Goal: Transaction & Acquisition: Register for event/course

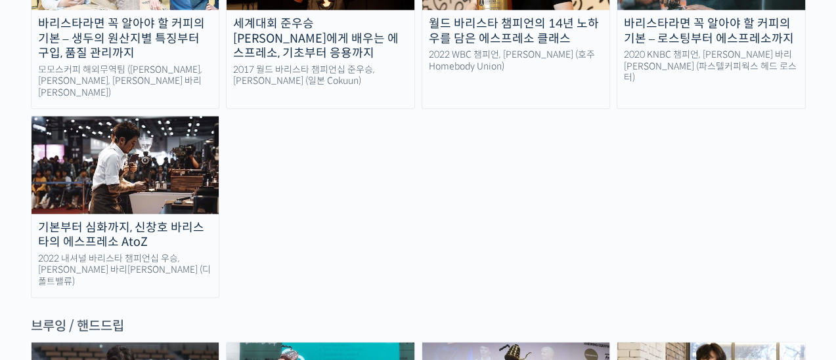
scroll to position [2051, 0]
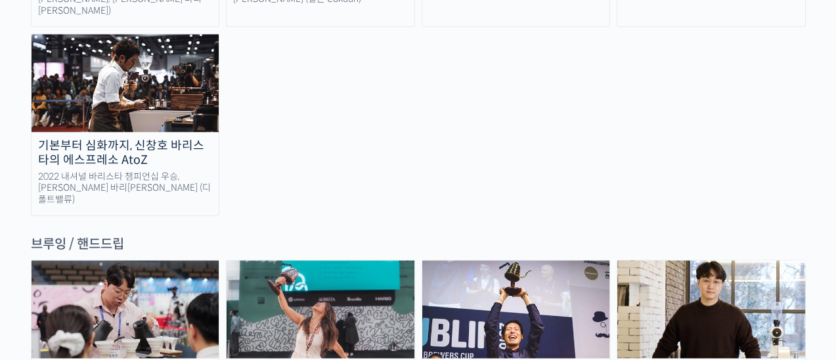
click at [723, 261] on img at bounding box center [711, 309] width 188 height 97
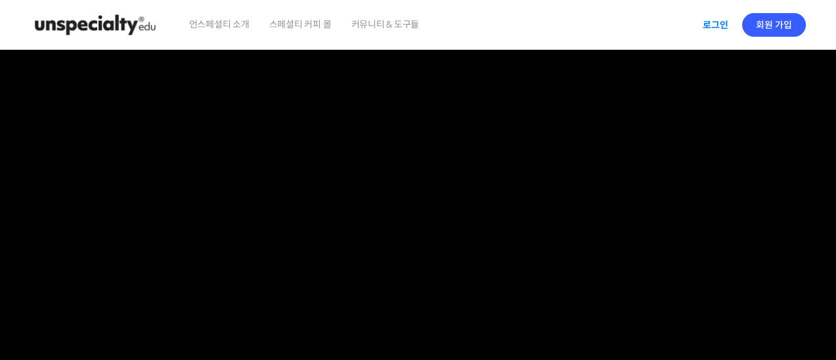
click at [721, 24] on link "로그인" at bounding box center [715, 25] width 41 height 30
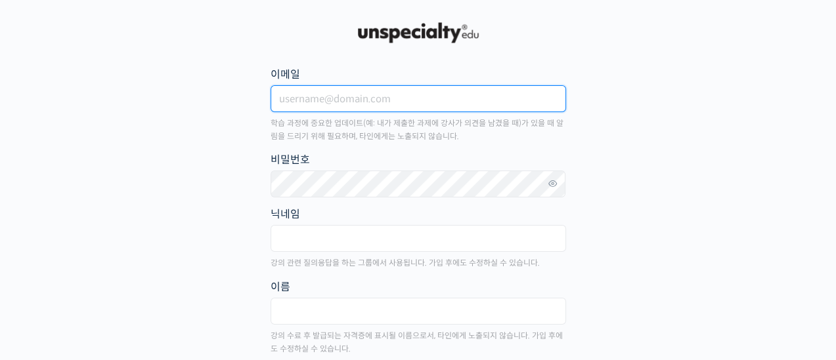
click at [372, 96] on input "이메일" at bounding box center [417, 98] width 295 height 27
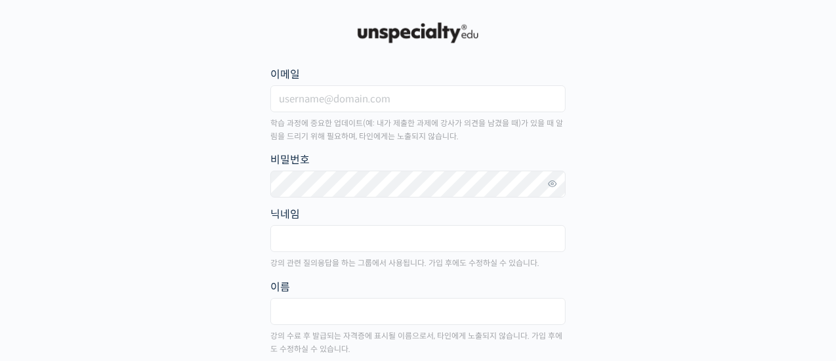
click at [494, 84] on div "이메일 학습 과정에 중요한 업데이트(예: 내가 제출한 과제에 강사가 의견을 남겼을 때)가 있을 때 알림을 드리기 위해 필요하며, 타인에게는 노…" at bounding box center [417, 105] width 295 height 78
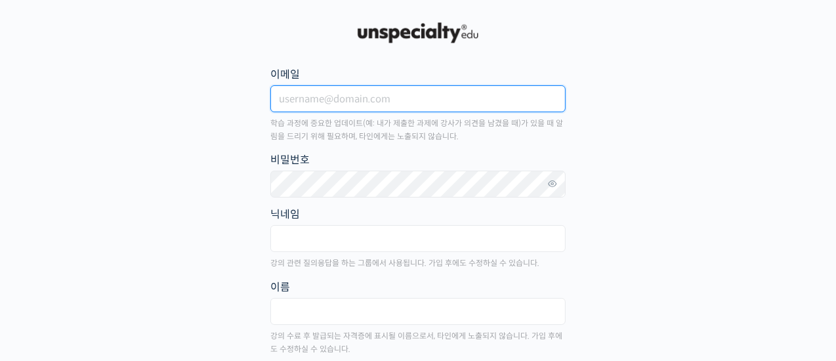
click at [487, 96] on input "이메일" at bounding box center [417, 98] width 295 height 27
type input "dandave@naver.com"
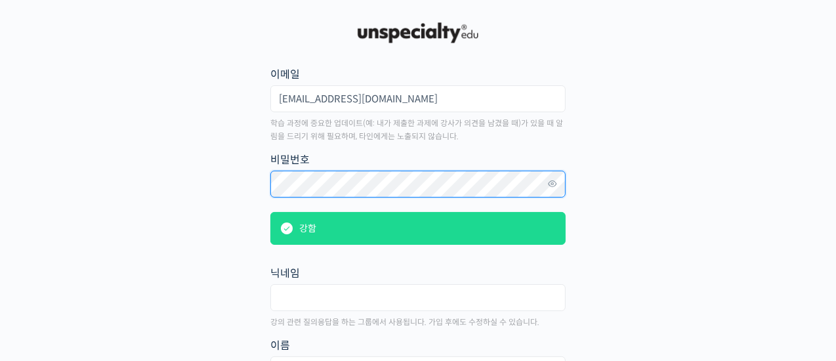
scroll to position [82, 0]
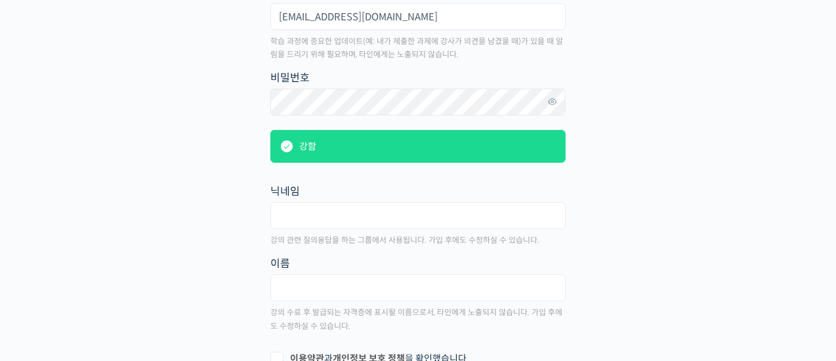
click at [419, 199] on fieldset "닉네임" at bounding box center [417, 209] width 295 height 54
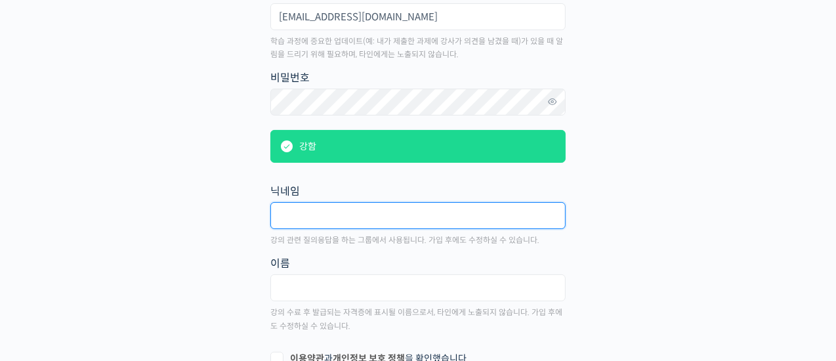
click at [418, 211] on input "text" at bounding box center [417, 215] width 295 height 27
type input "d"
type input "이"
type input "이용주"
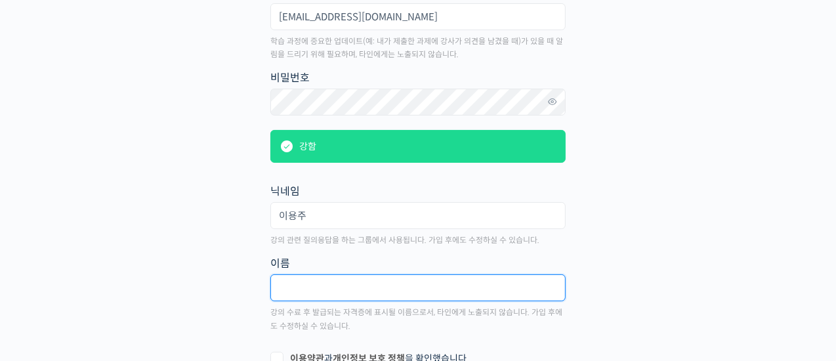
click at [420, 284] on input "text" at bounding box center [417, 287] width 295 height 27
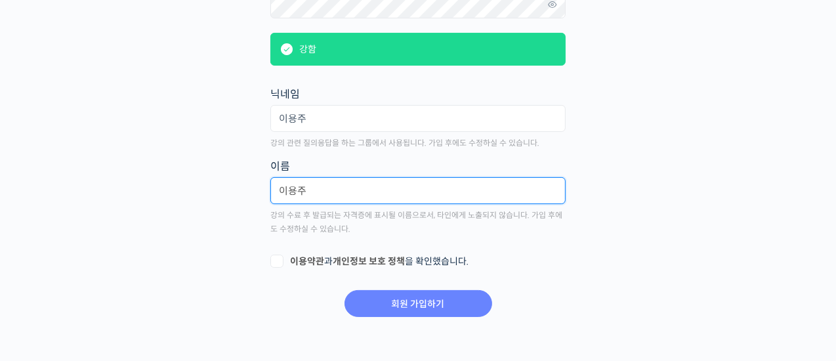
type input "이용주"
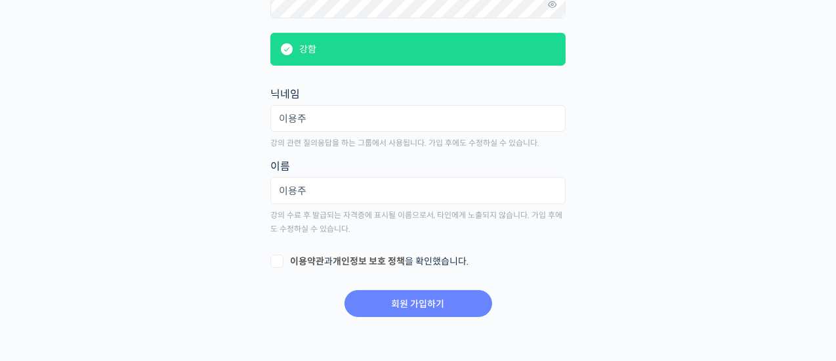
click at [287, 255] on label "이용약관 과 개인정보 보호 정책 을 확인했습니다." at bounding box center [417, 261] width 295 height 13
click at [279, 255] on input "이용약관 과 개인정보 보호 정책 을 확인했습니다." at bounding box center [274, 259] width 9 height 9
checkbox input "true"
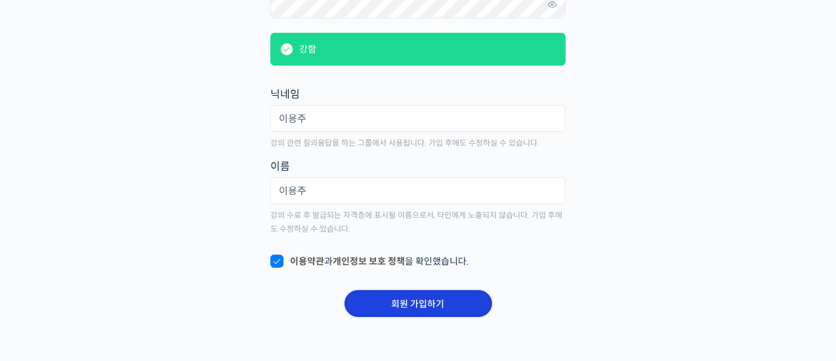
click at [426, 309] on input "회원 가입하기" at bounding box center [419, 303] width 148 height 27
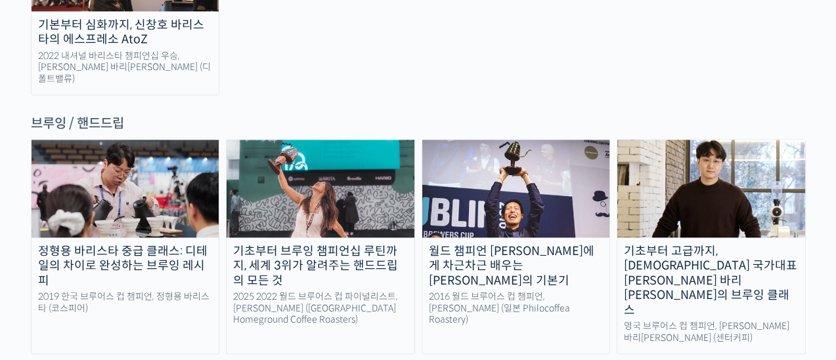
scroll to position [2231, 0]
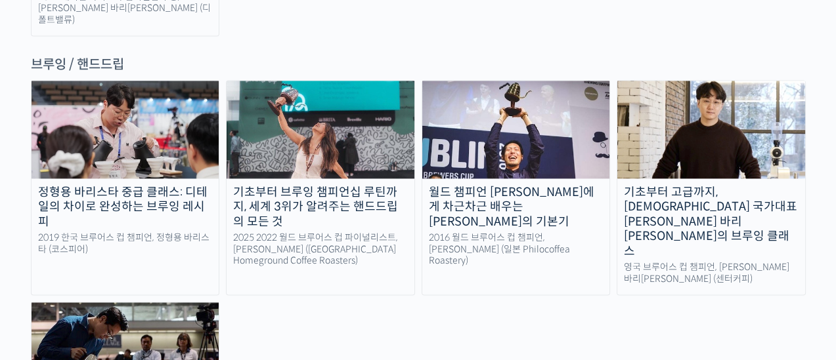
click at [669, 80] on link "기초부터 고급까지, 영국 국가대표 박상호 바리스타의 브루잉 클래스 영국 브루어스 컵 챔피언, 박상호 바리스타 (센터커피)" at bounding box center [710, 187] width 189 height 215
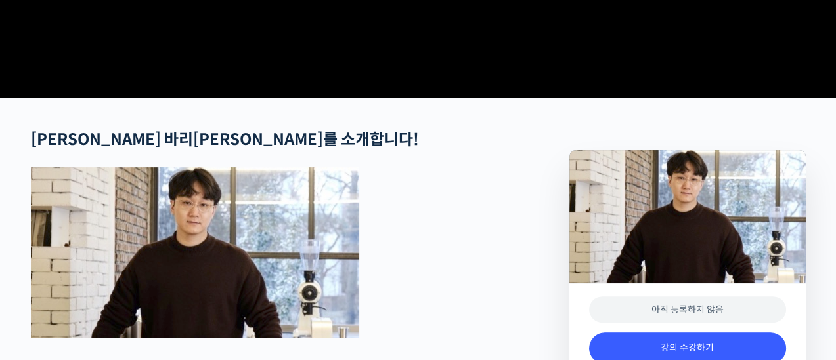
scroll to position [821, 0]
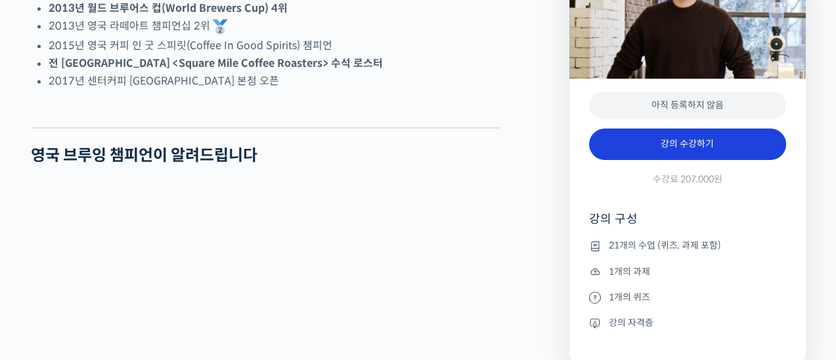
click at [621, 148] on link "강의 수강하기" at bounding box center [687, 145] width 197 height 32
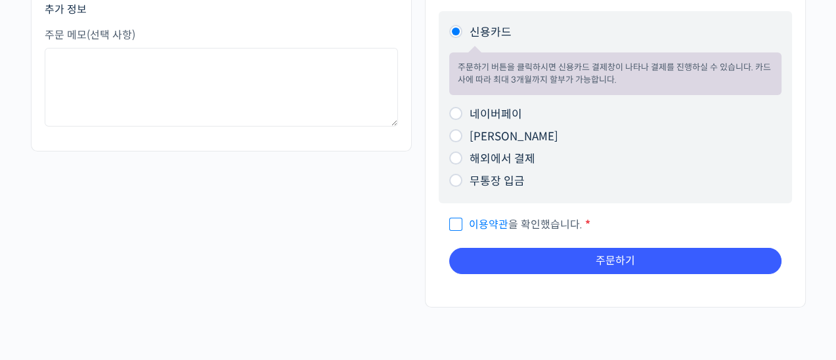
scroll to position [246, 0]
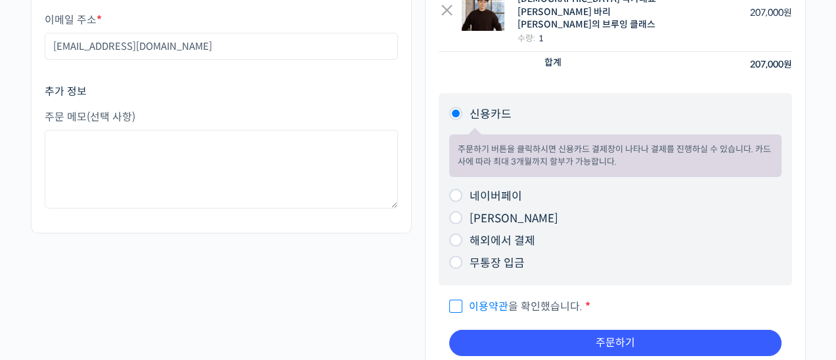
click at [458, 189] on input "네이버페이" at bounding box center [455, 195] width 13 height 13
radio input "true"
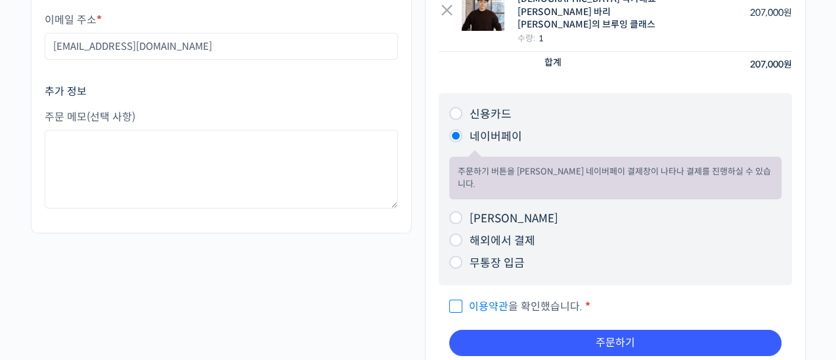
click at [450, 297] on input "이용약관 을 확인했습니다. *" at bounding box center [453, 301] width 9 height 9
checkbox input "true"
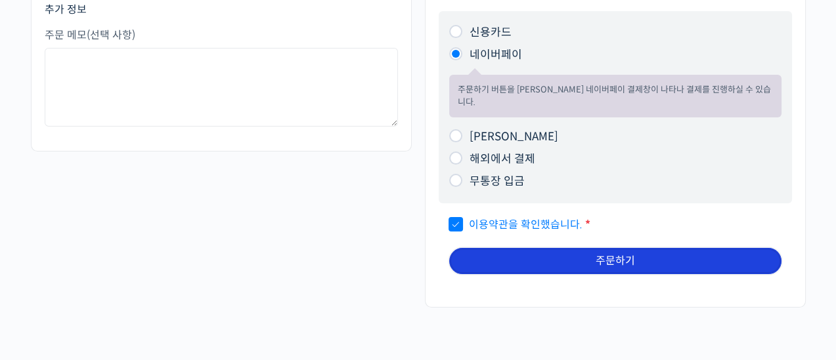
click at [576, 248] on button "주문하기" at bounding box center [615, 261] width 332 height 26
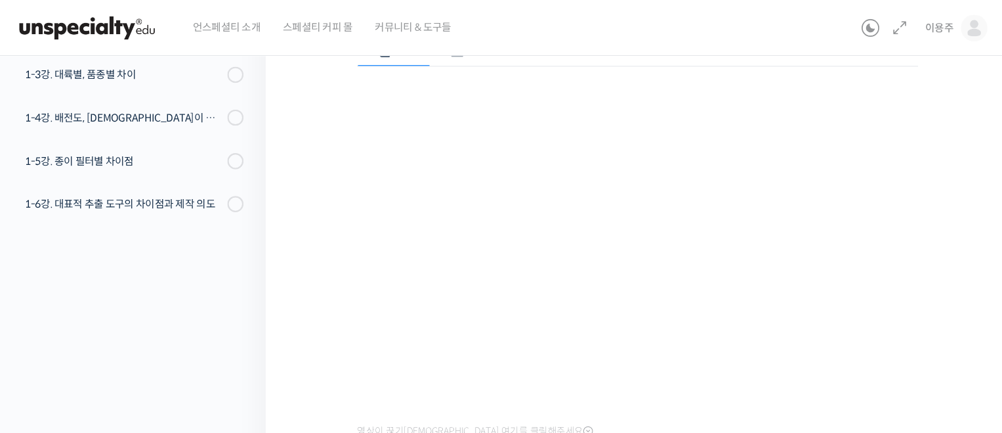
scroll to position [167, 0]
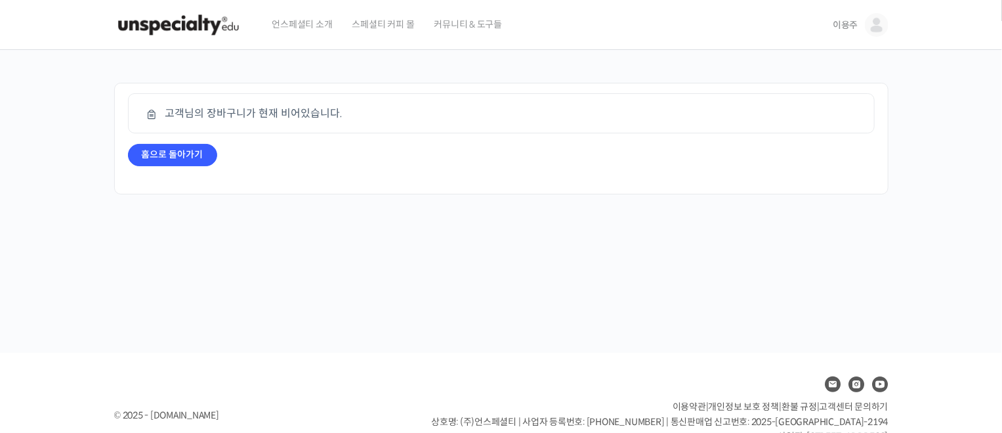
click at [873, 20] on img at bounding box center [877, 25] width 24 height 24
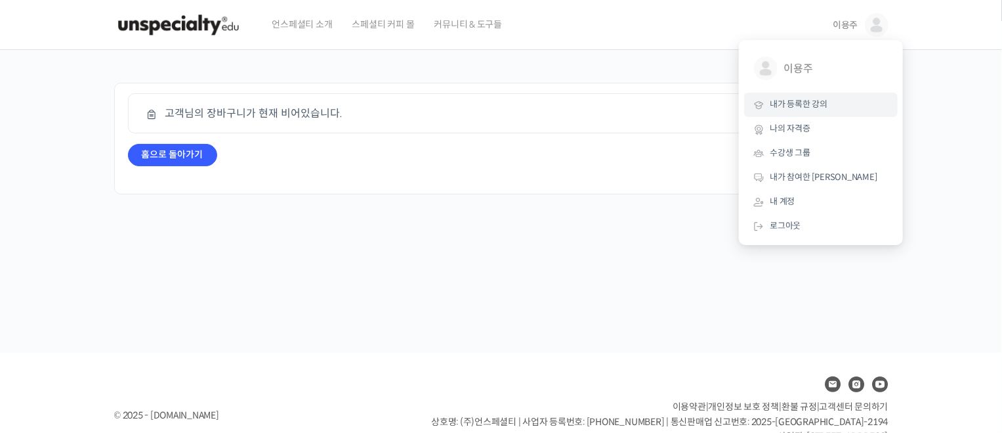
click at [834, 102] on link "내가 등록한 강의" at bounding box center [821, 105] width 154 height 24
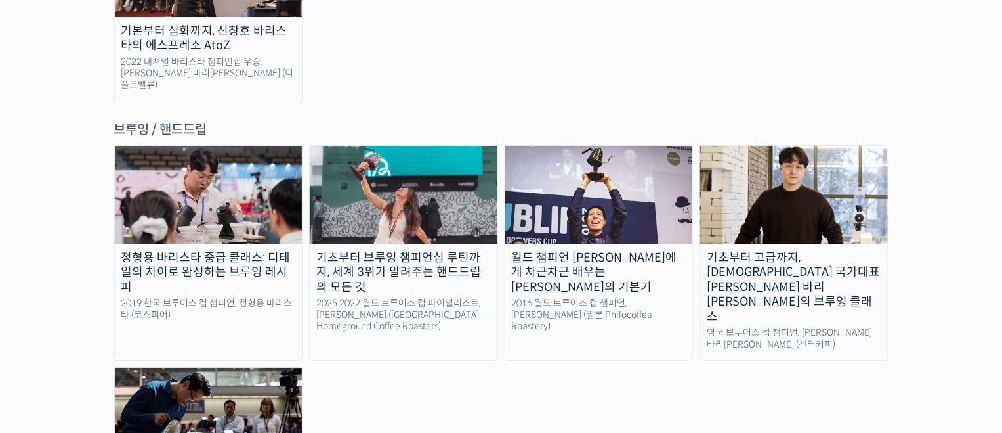
scroll to position [2068, 0]
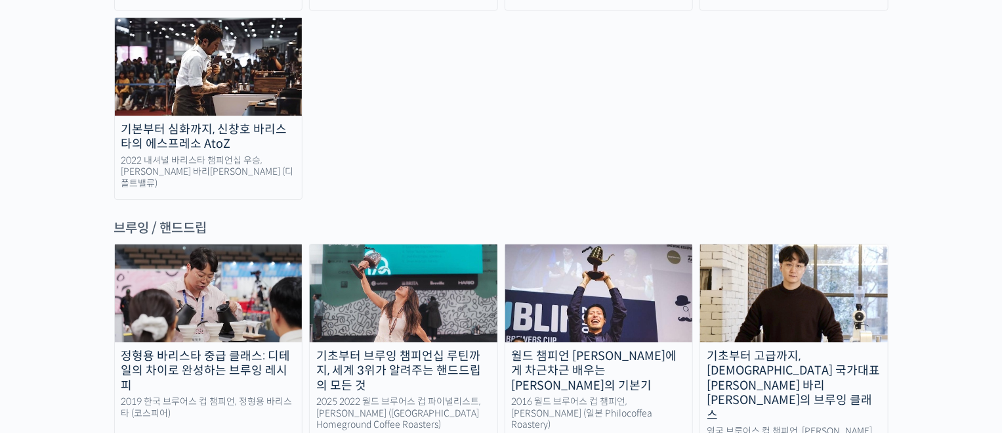
click at [822, 244] on img at bounding box center [794, 292] width 188 height 97
click at [809, 244] on img at bounding box center [794, 292] width 188 height 97
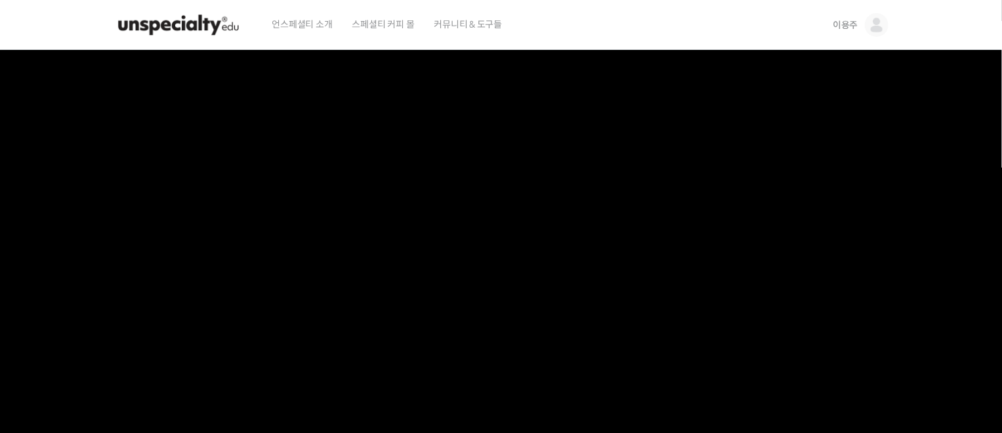
drag, startPoint x: 53, startPoint y: 346, endPoint x: 328, endPoint y: -119, distance: 540.3
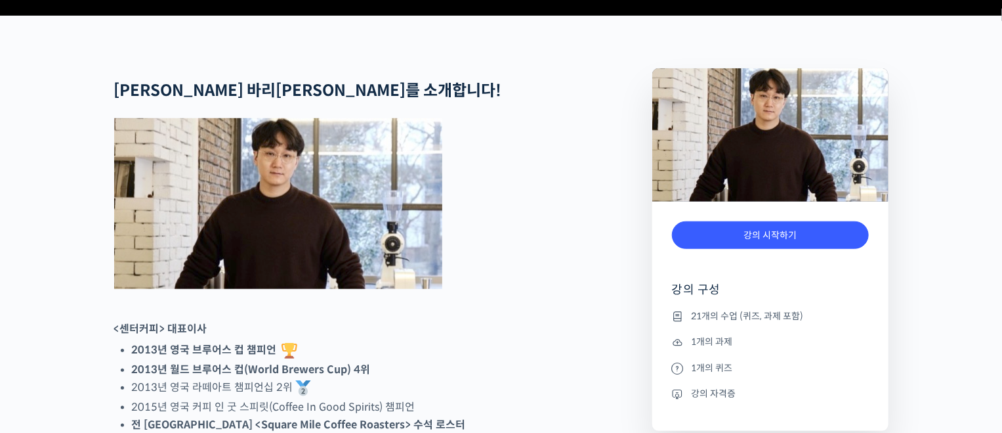
scroll to position [591, 0]
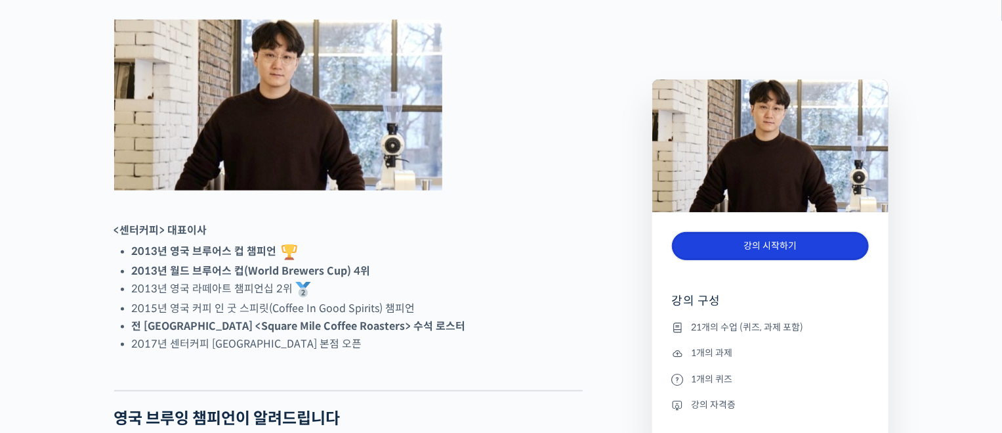
click at [784, 240] on link "강의 시작하기" at bounding box center [770, 246] width 197 height 28
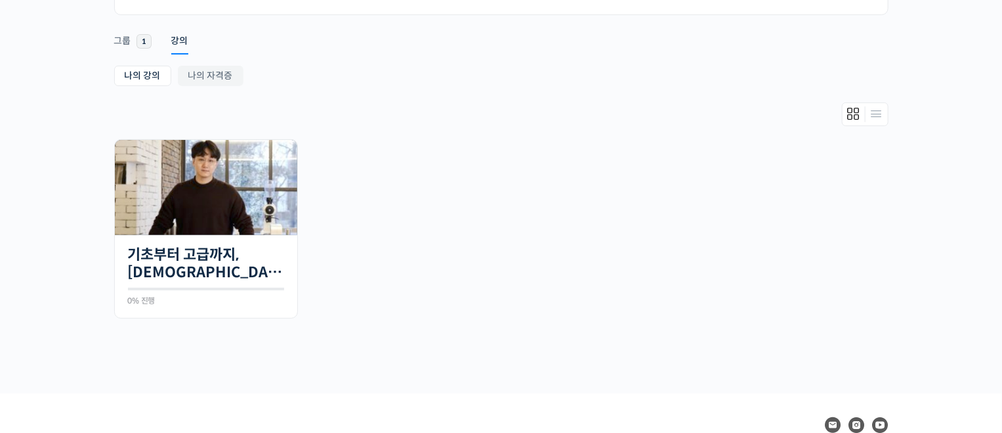
scroll to position [98, 0]
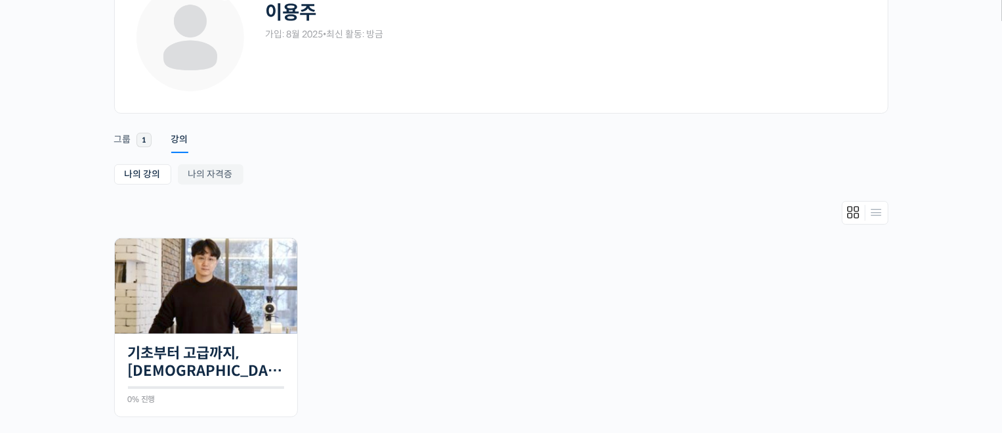
click at [444, 324] on ul "Start 강의 21개의 수업 기초부터 고급까지, 영국 국가대표 박상호 바리스타의 브루잉 클래스 0% 진행 최근 활동: 2025년 08월 13…" at bounding box center [502, 334] width 788 height 192
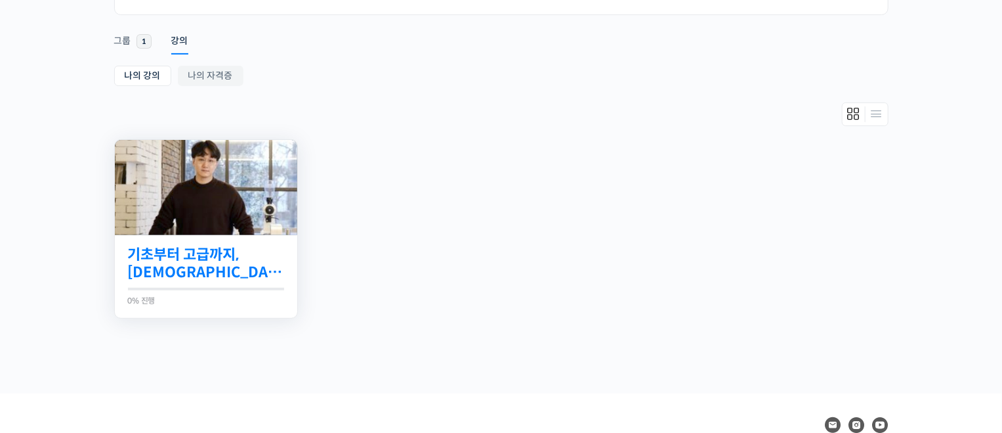
click at [265, 265] on link "기초부터 고급까지, [DEMOGRAPHIC_DATA] 국가대표 [PERSON_NAME] 바리[PERSON_NAME]의 브루잉 클래스" at bounding box center [206, 264] width 156 height 36
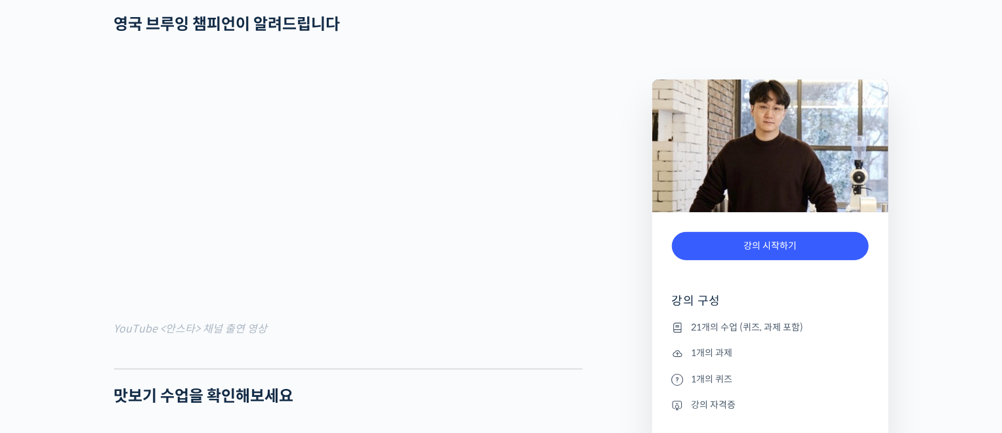
scroll to position [591, 0]
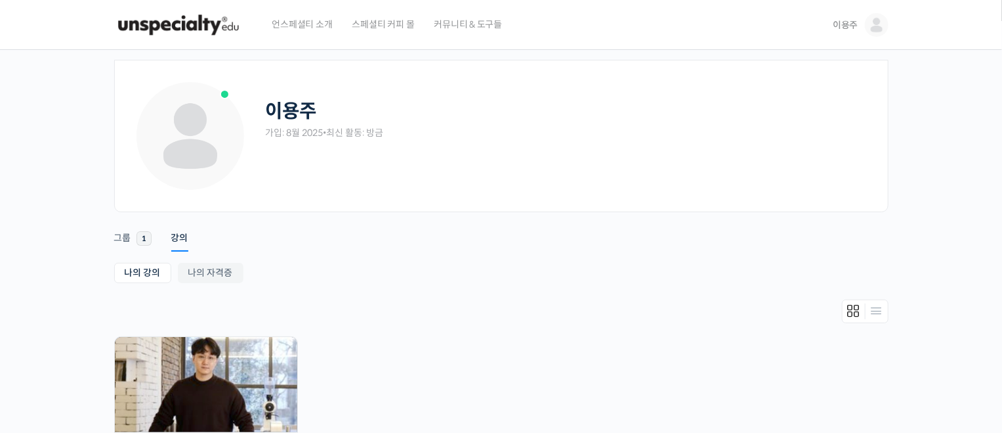
scroll to position [282, 0]
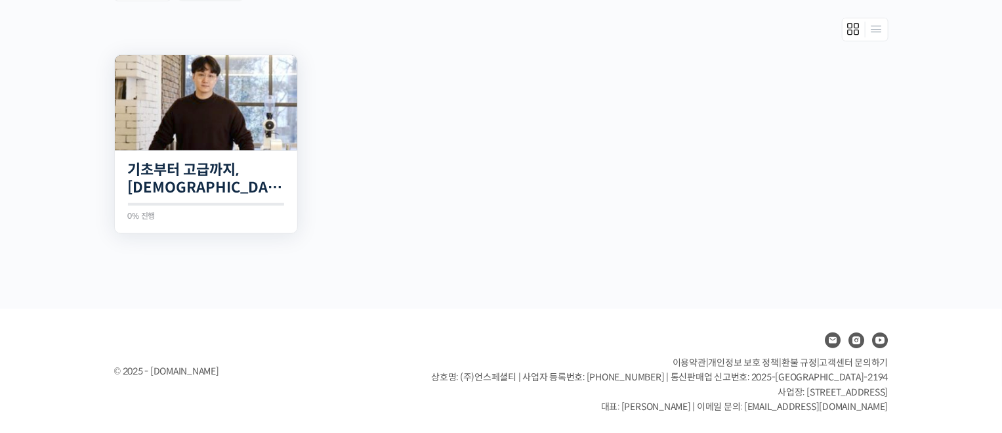
click at [214, 127] on img at bounding box center [206, 102] width 182 height 95
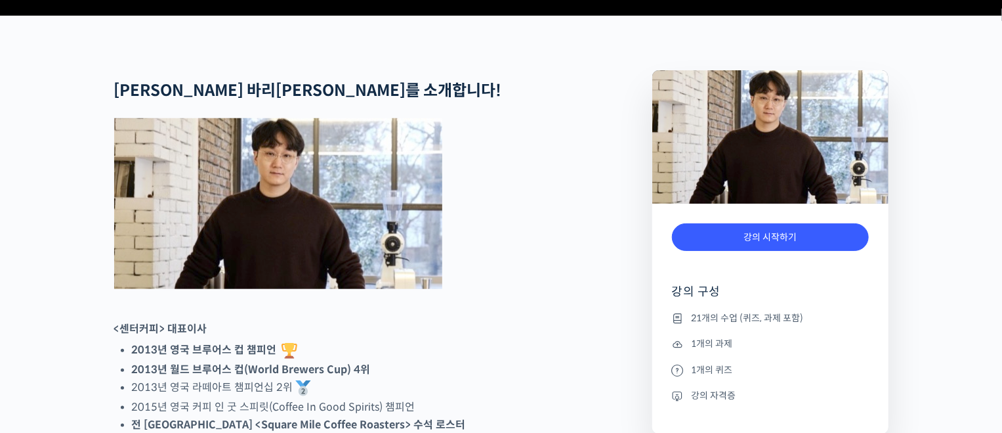
scroll to position [886, 0]
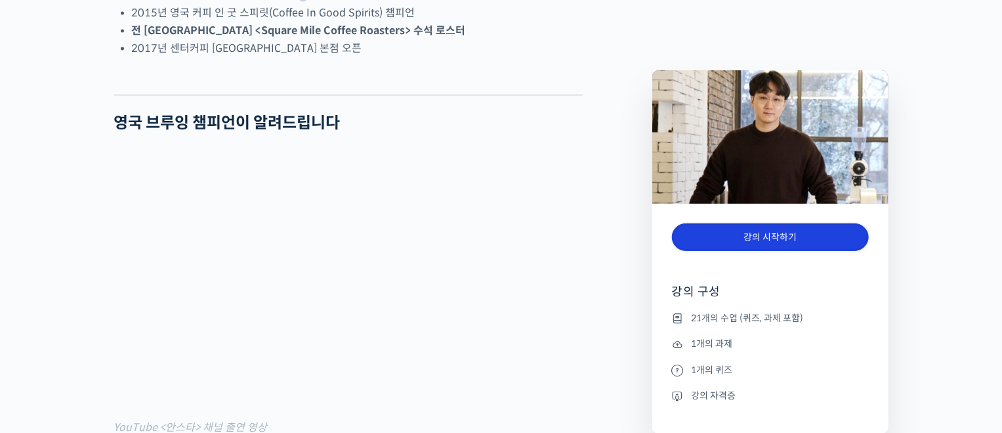
click at [721, 235] on link "강의 시작하기" at bounding box center [770, 237] width 197 height 28
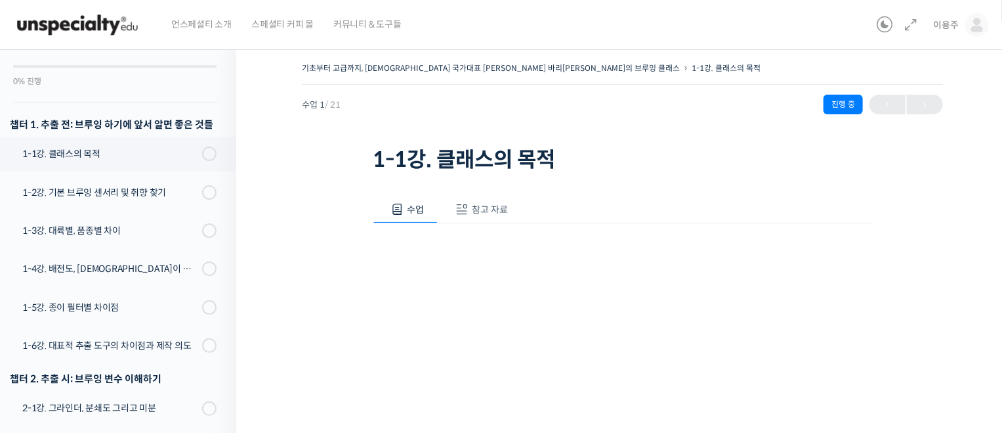
scroll to position [463, 0]
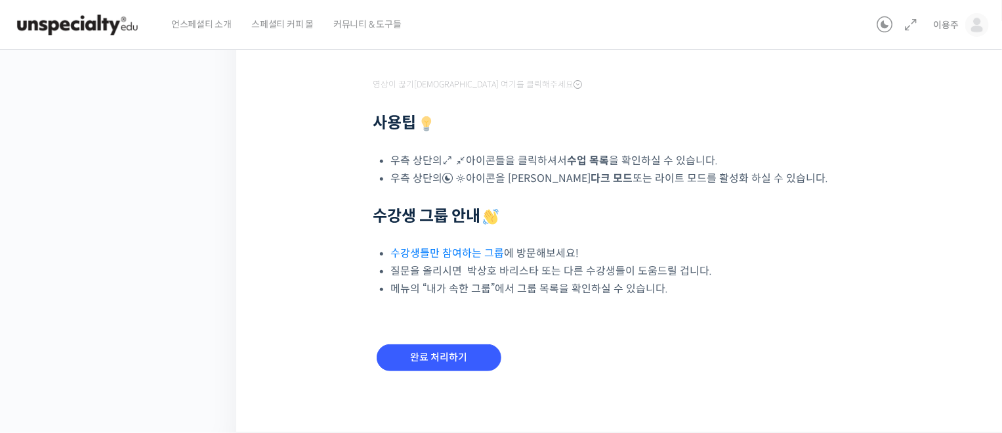
click at [482, 255] on link "수강생들만 참여하는 그룹" at bounding box center [448, 253] width 114 height 14
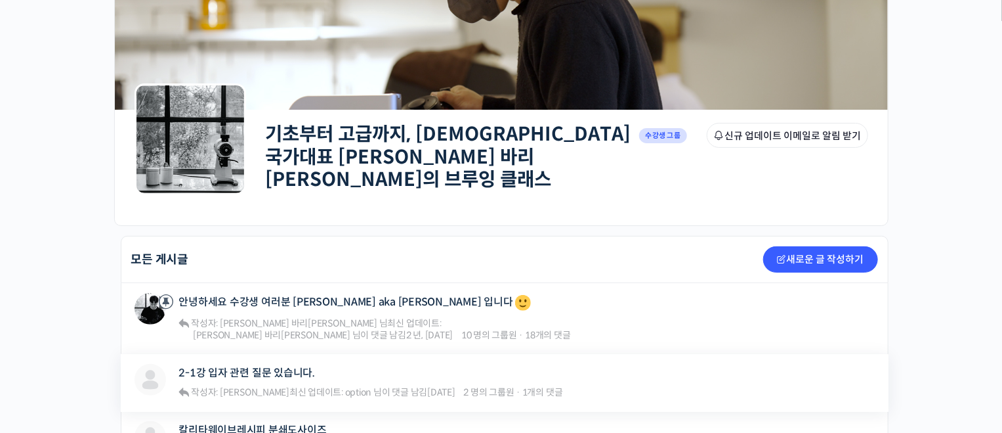
scroll to position [197, 0]
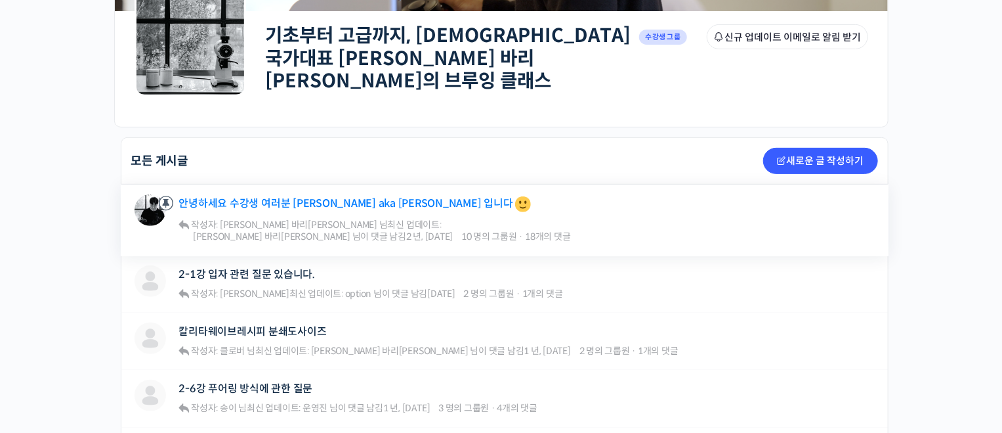
click at [347, 196] on link "안녕하세요 수강생 여러분 [PERSON_NAME] aka [PERSON_NAME] 입니다" at bounding box center [356, 204] width 354 height 20
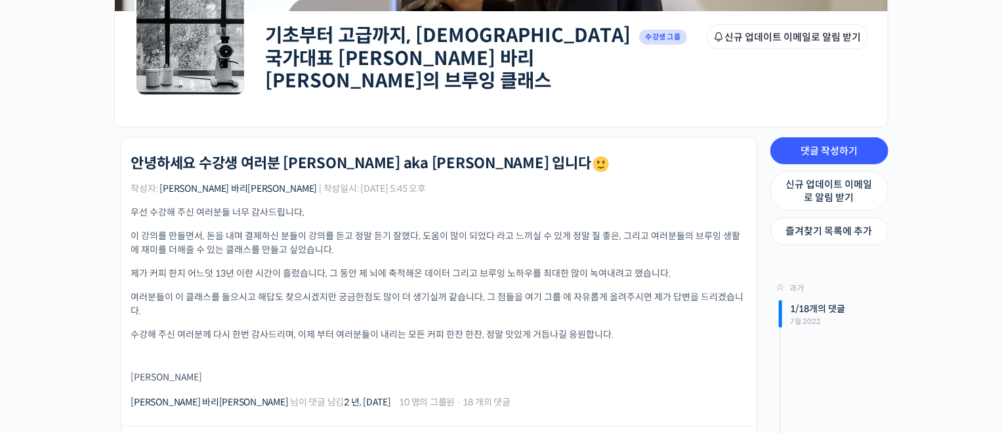
scroll to position [394, 0]
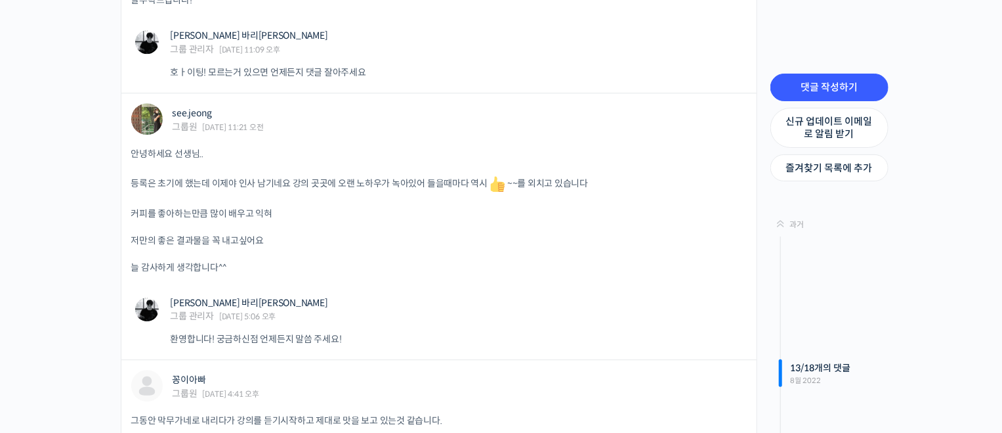
drag, startPoint x: 83, startPoint y: 358, endPoint x: 85, endPoint y: 452, distance: 93.9
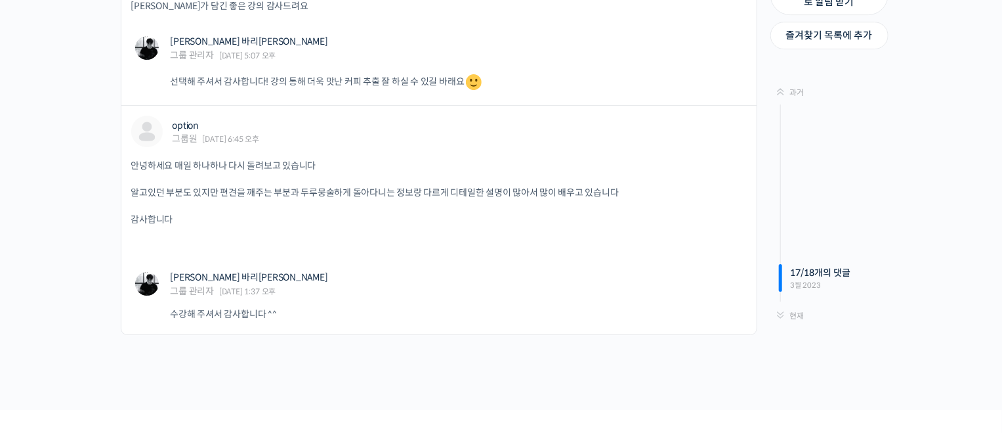
scroll to position [2126, 0]
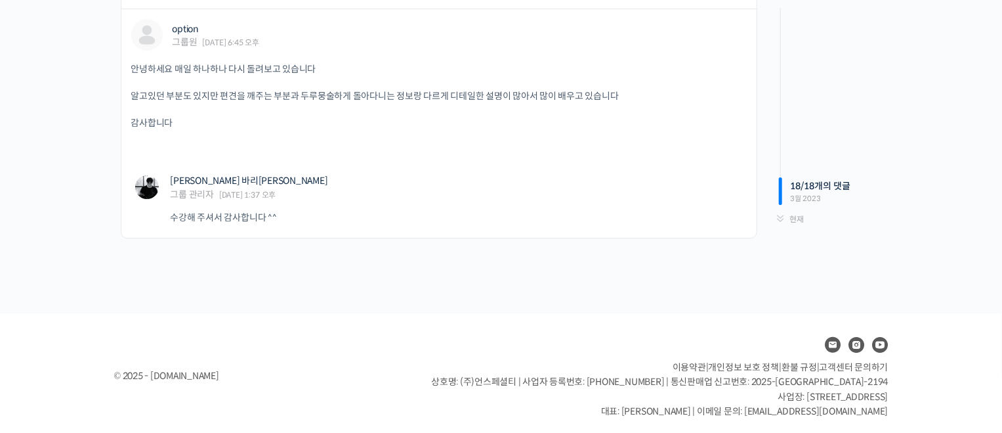
drag, startPoint x: 87, startPoint y: 166, endPoint x: 93, endPoint y: 400, distance: 233.8
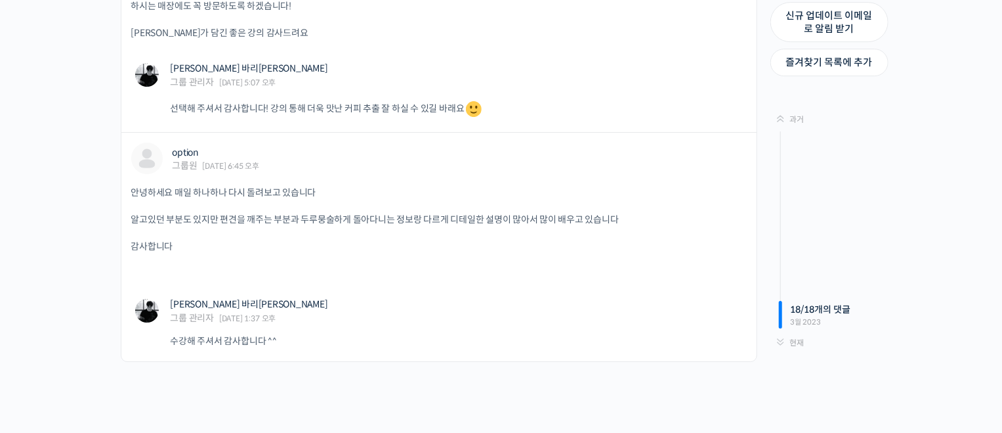
scroll to position [297, 0]
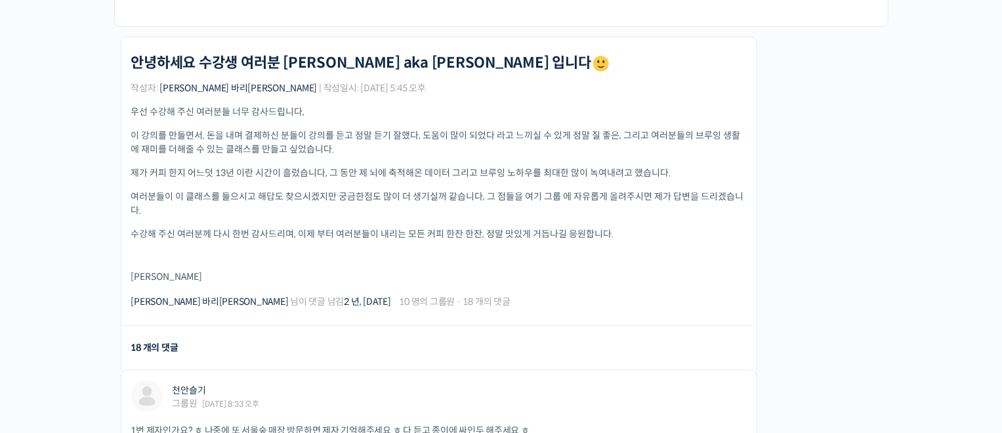
drag, startPoint x: 322, startPoint y: 297, endPoint x: 486, endPoint y: -119, distance: 448.0
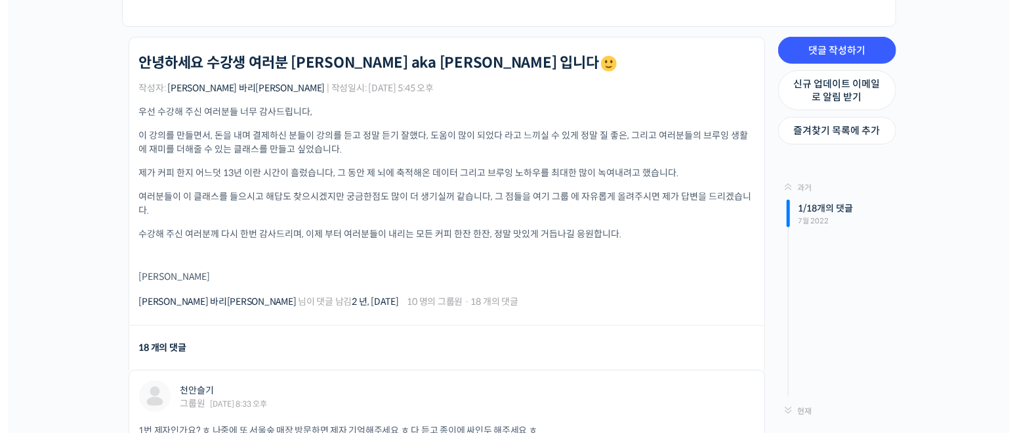
scroll to position [0, 0]
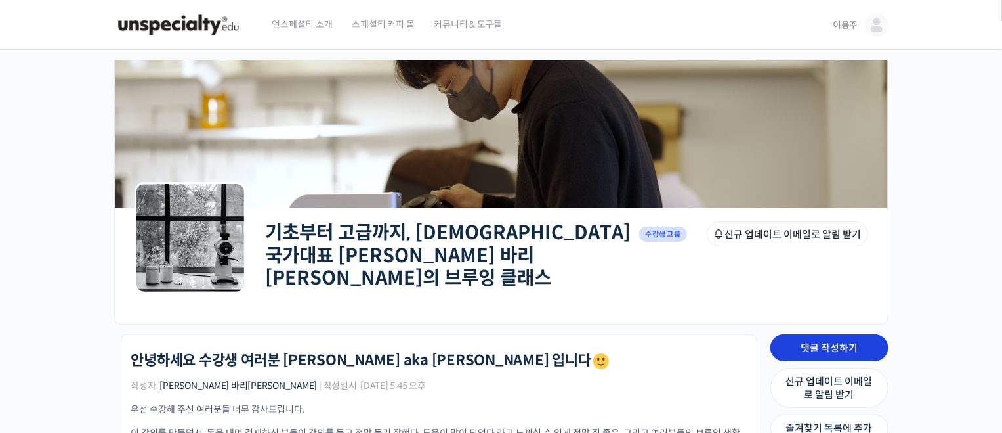
click at [797, 337] on link "댓글 작성하기" at bounding box center [830, 348] width 118 height 28
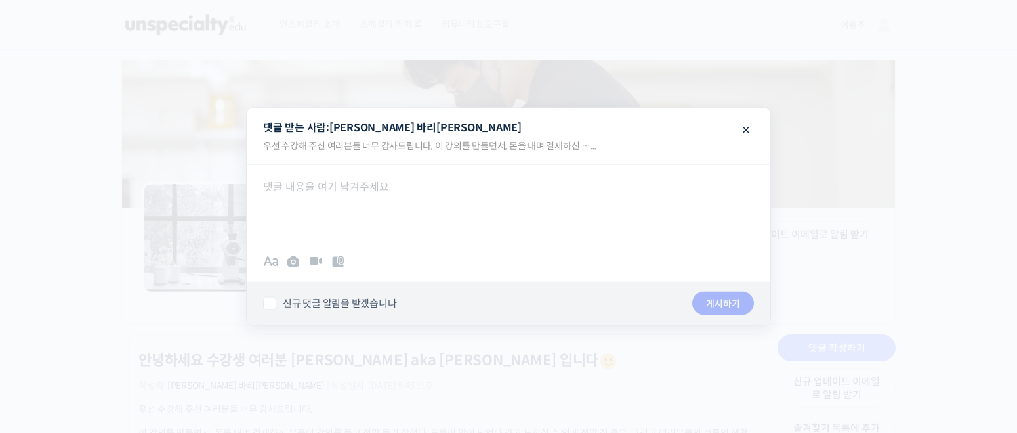
click at [353, 182] on div at bounding box center [509, 203] width 524 height 79
click at [356, 301] on label "신규 댓글 알림을 받겠습니다" at bounding box center [329, 302] width 133 height 13
click at [272, 301] on input "신규 댓글 알림을 받겠습니다" at bounding box center [267, 297] width 9 height 9
checkbox input "true"
click at [720, 303] on button "게시하기" at bounding box center [724, 303] width 62 height 24
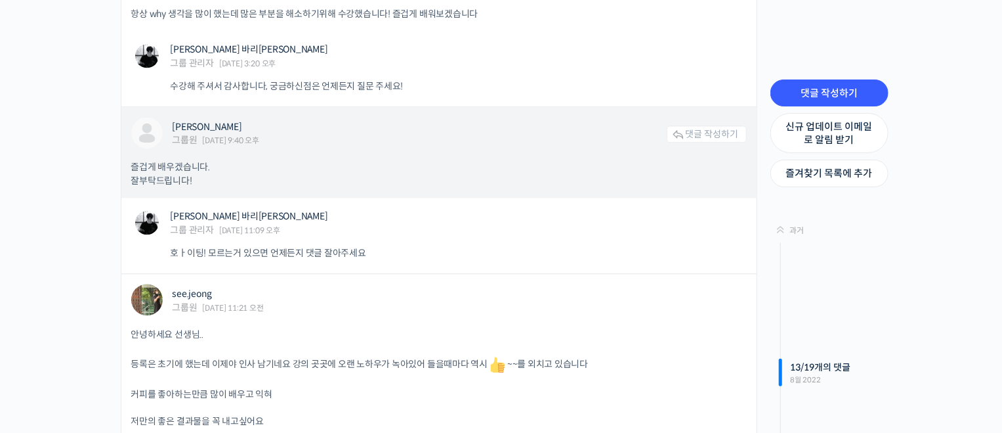
scroll to position [1157, 0]
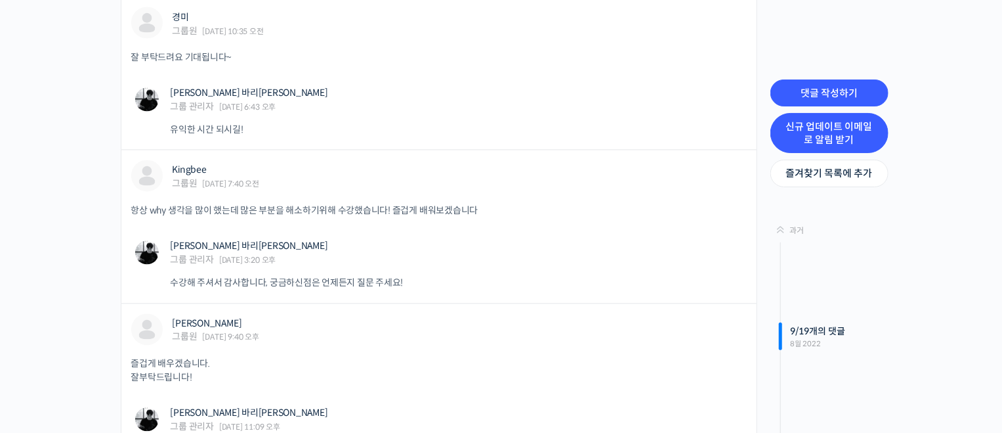
click at [821, 133] on link "신규 업데이트 이메일로 알림 받기" at bounding box center [830, 133] width 118 height 40
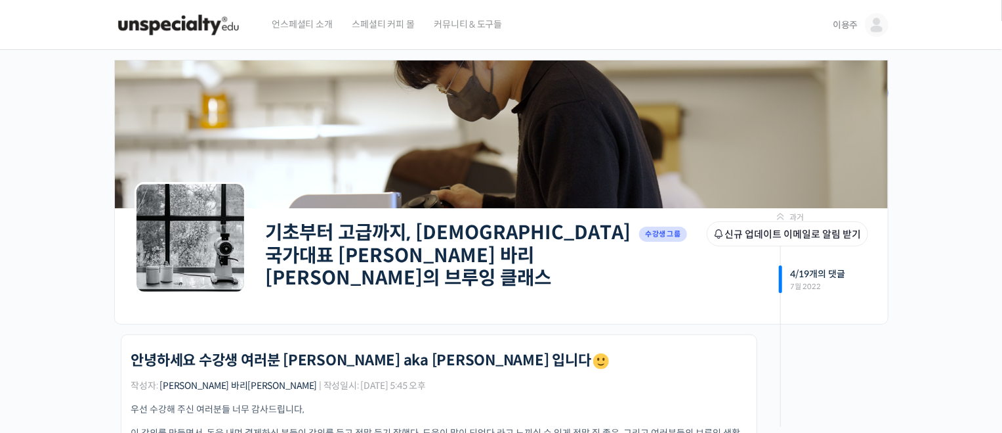
drag, startPoint x: 50, startPoint y: 334, endPoint x: 332, endPoint y: -87, distance: 506.3
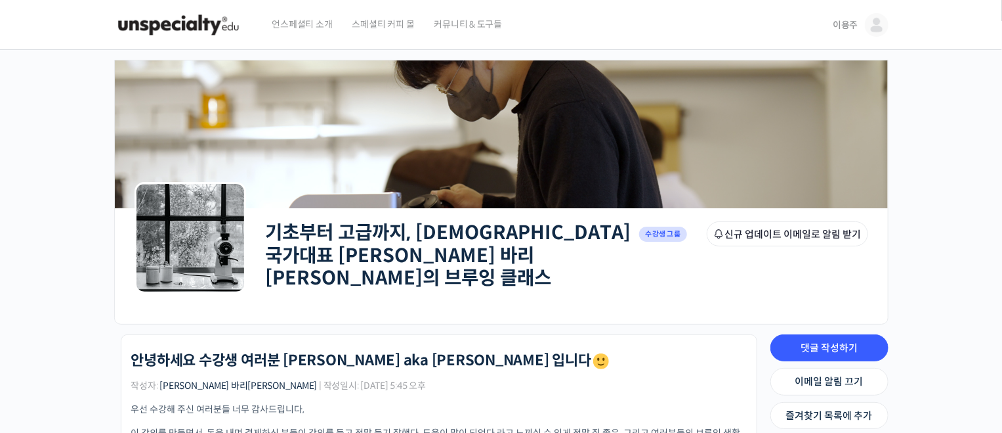
scroll to position [197, 0]
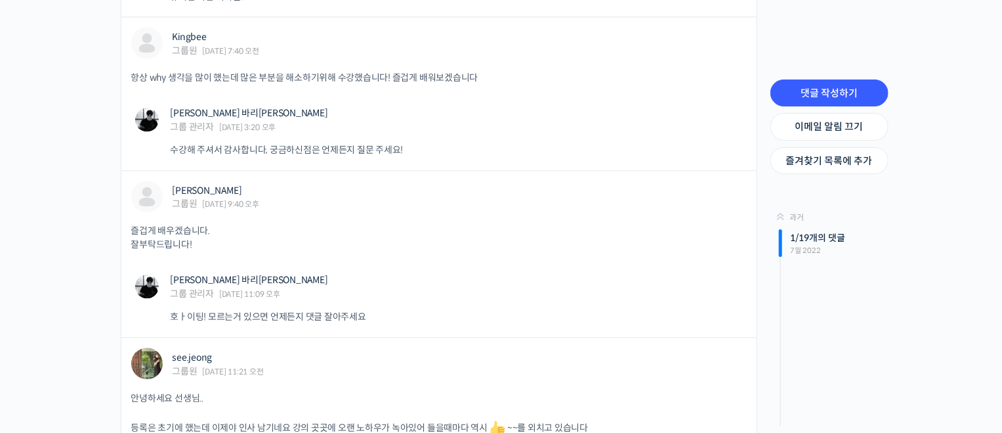
drag, startPoint x: 81, startPoint y: 142, endPoint x: 110, endPoint y: 452, distance: 311.2
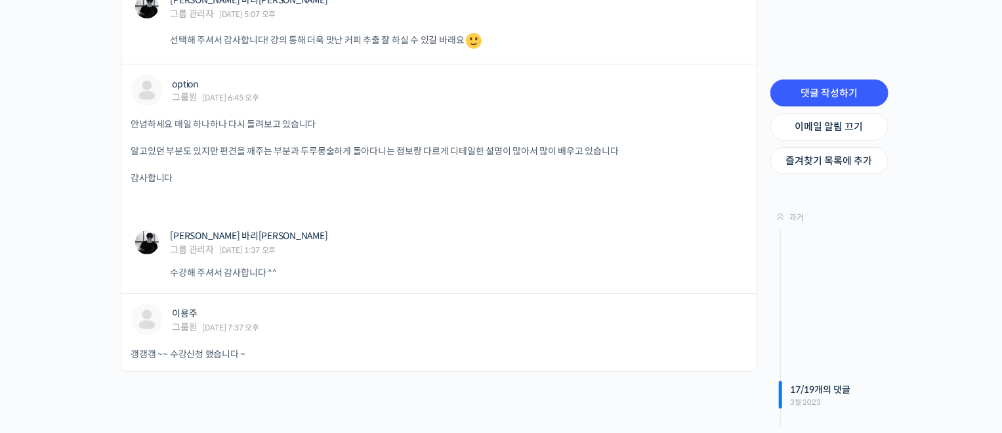
scroll to position [2169, 0]
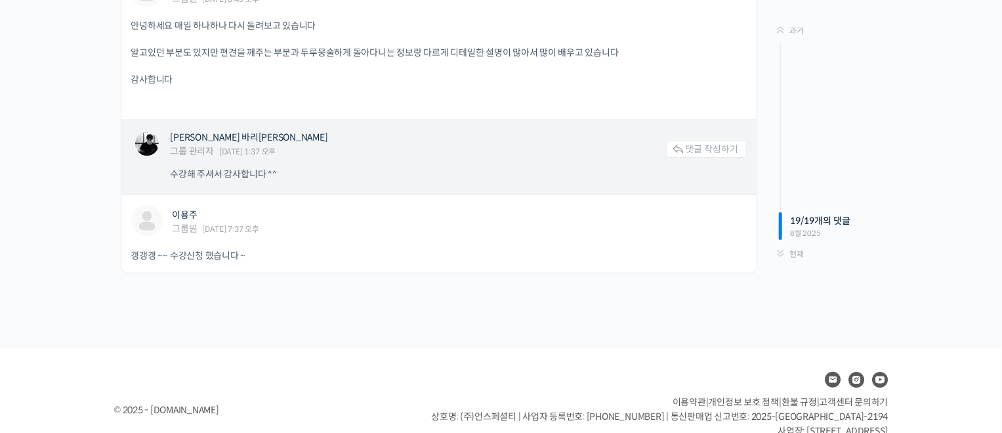
click at [152, 132] on img at bounding box center [147, 144] width 24 height 24
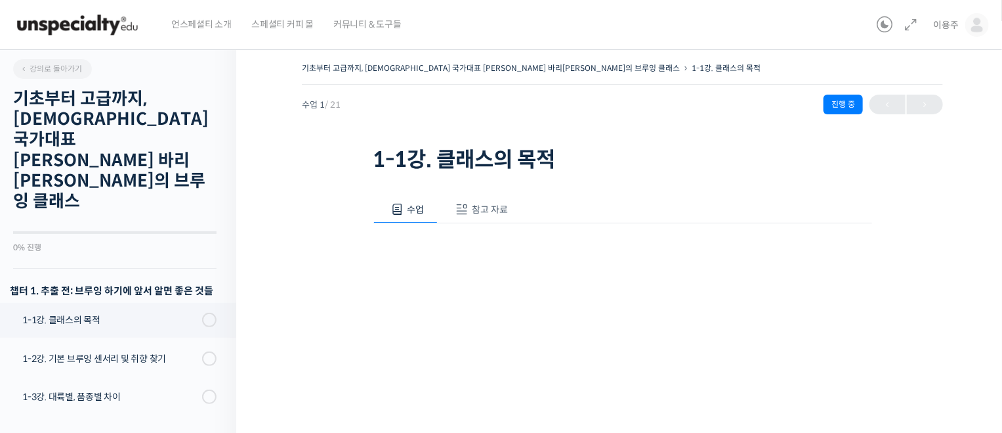
scroll to position [98, 0]
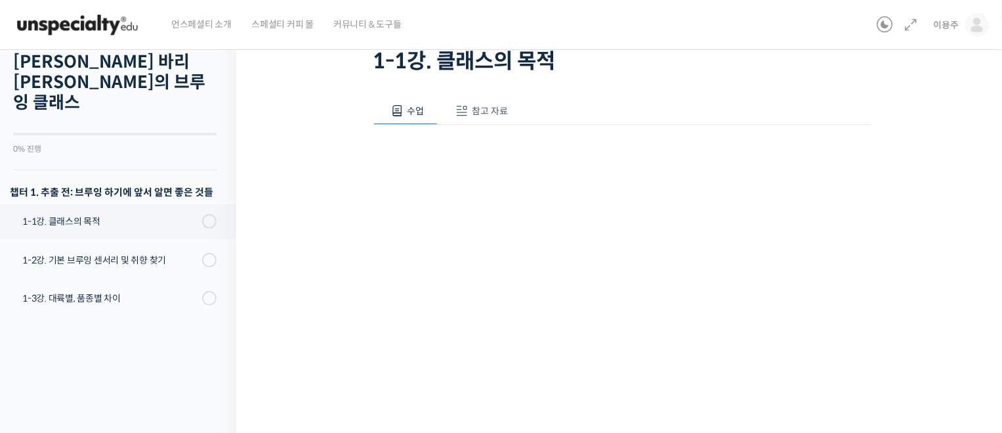
click at [493, 108] on span "참고 자료" at bounding box center [490, 111] width 36 height 12
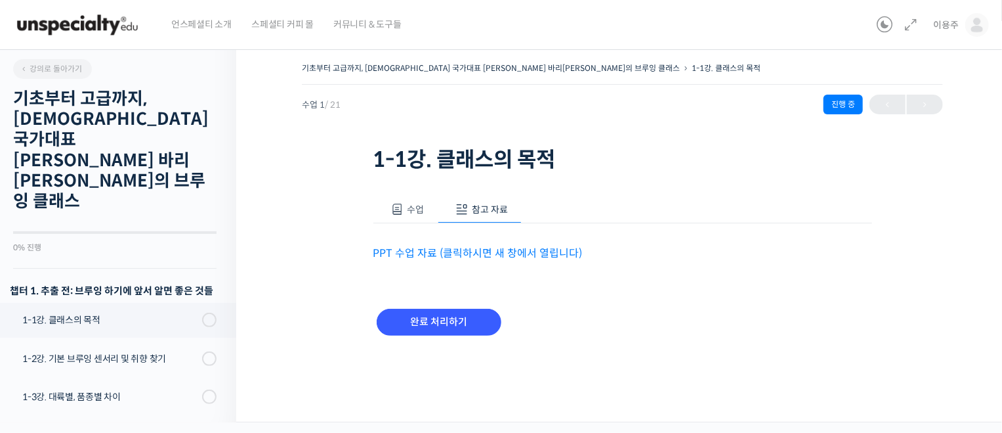
scroll to position [0, 0]
click at [425, 212] on span "수업" at bounding box center [423, 209] width 17 height 12
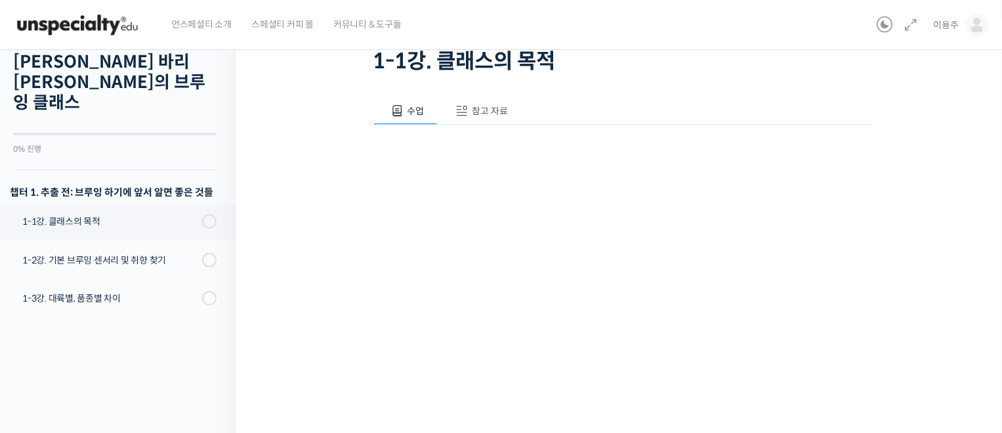
scroll to position [197, 0]
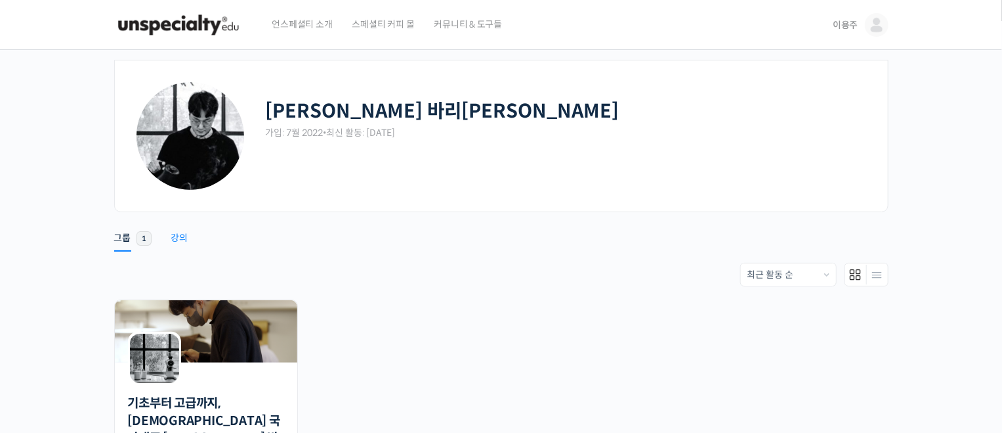
click at [184, 232] on div "강의" at bounding box center [179, 242] width 17 height 20
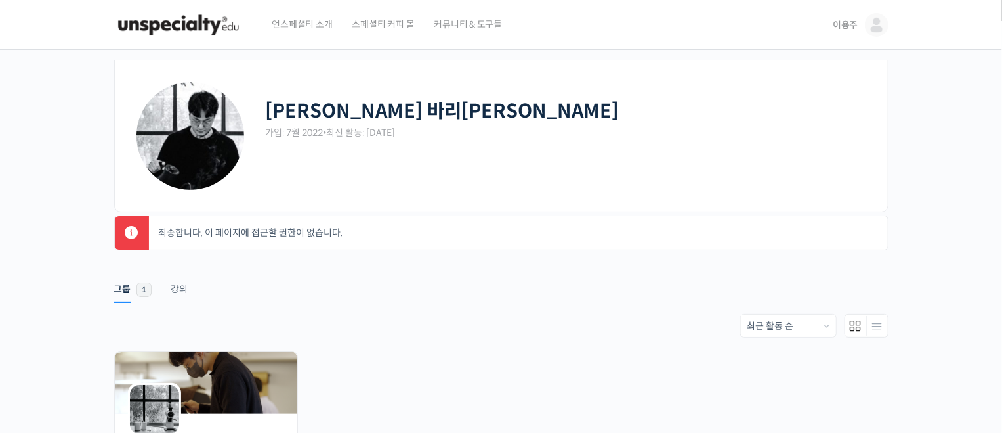
click at [872, 27] on img at bounding box center [877, 25] width 24 height 24
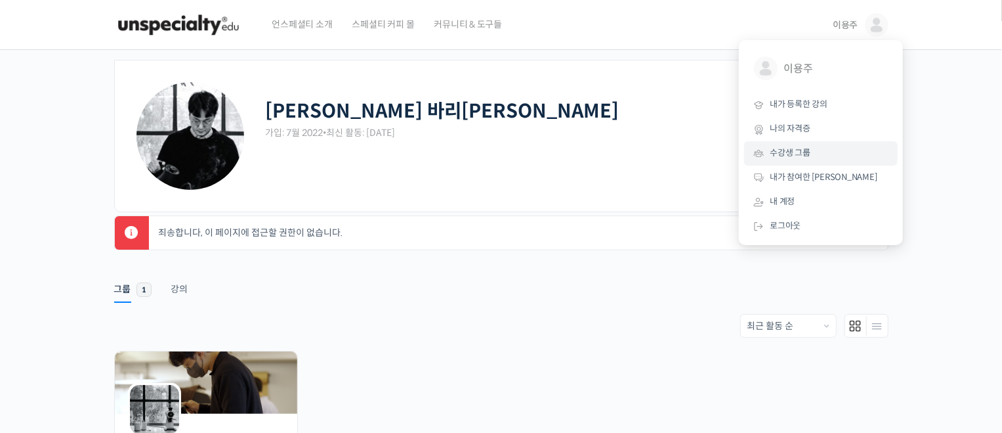
click at [837, 155] on link "수강생 그룹" at bounding box center [821, 153] width 154 height 24
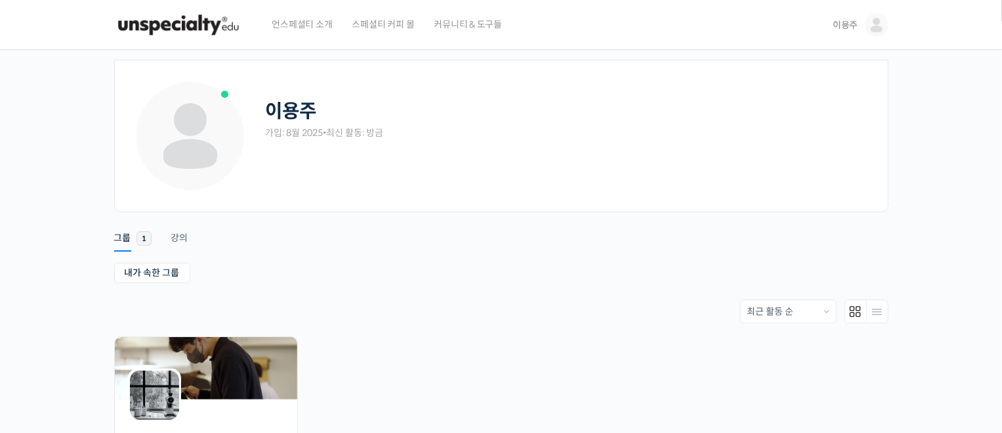
click at [886, 28] on img at bounding box center [877, 25] width 24 height 24
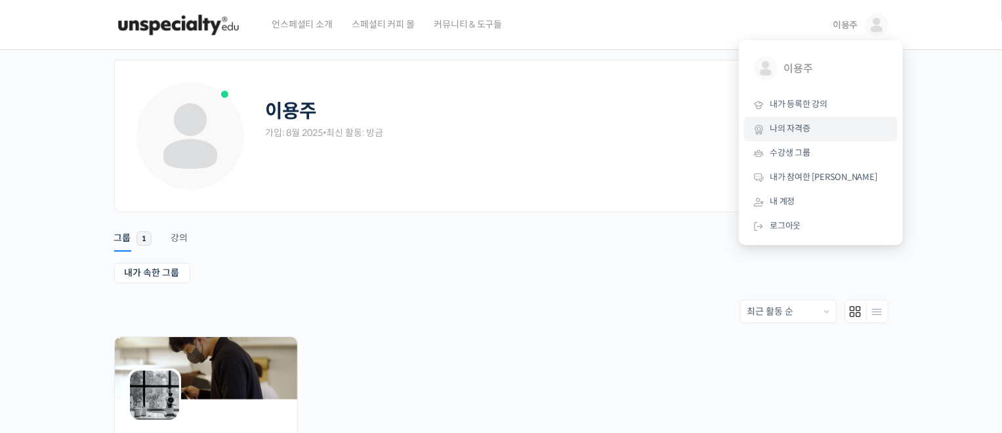
click at [857, 121] on link "나의 자격증" at bounding box center [821, 129] width 154 height 24
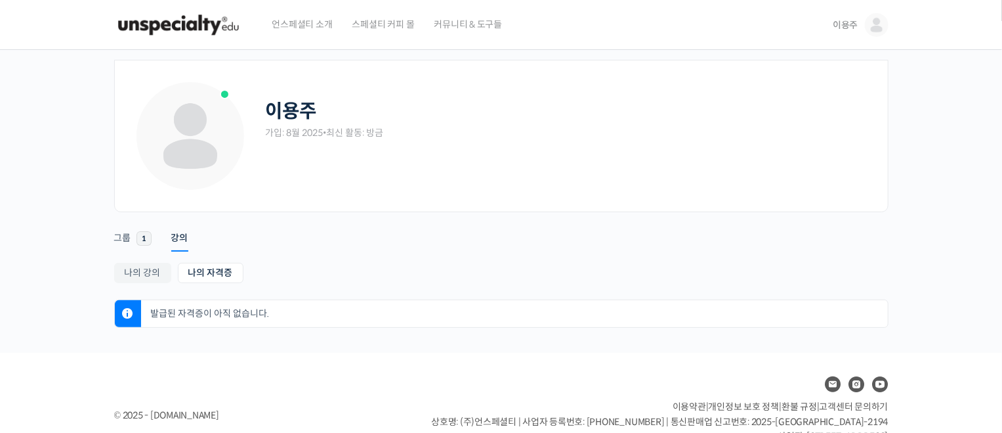
scroll to position [45, 0]
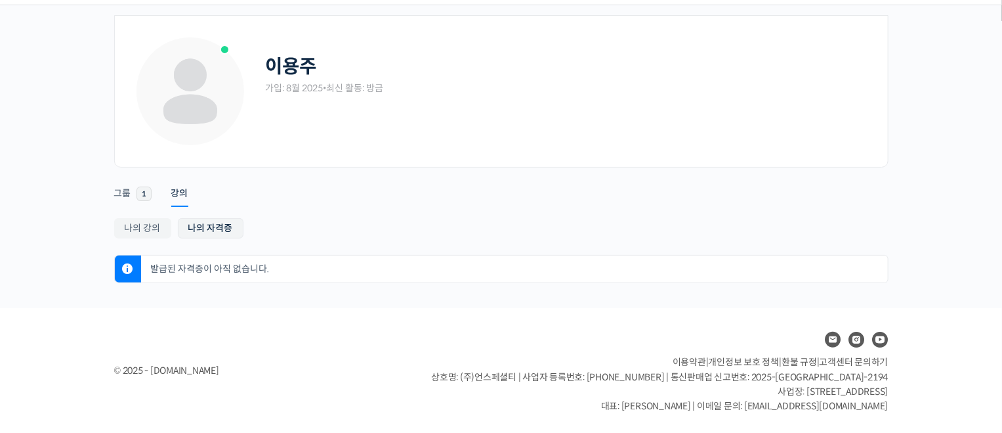
click at [219, 221] on link "나의 자격증" at bounding box center [211, 228] width 66 height 20
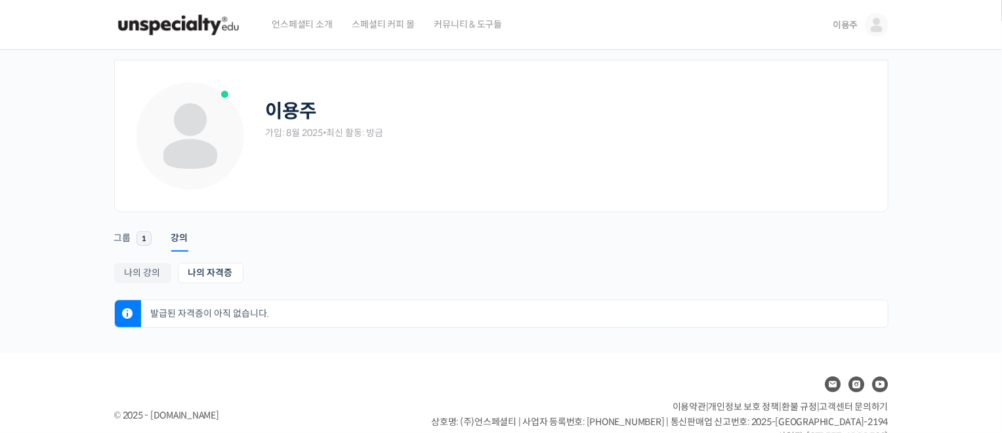
click at [316, 18] on span "언스페셜티 소개" at bounding box center [302, 24] width 60 height 50
